Goal: Register for event/course

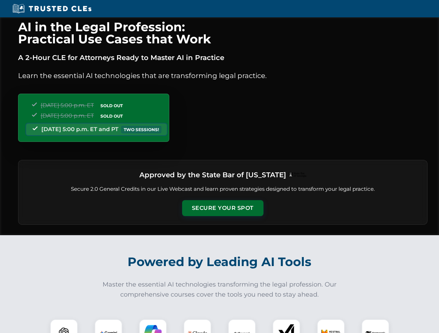
click at [222, 208] on button "Secure Your Spot" at bounding box center [222, 208] width 81 height 16
click at [64, 326] on img at bounding box center [64, 333] width 20 height 20
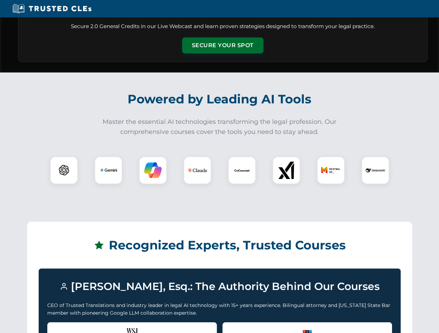
click at [108, 326] on div "Recognized by the WSJ [PERSON_NAME] was featured for his expertise in AI legal …" at bounding box center [131, 337] width 169 height 28
